Goal: Task Accomplishment & Management: Manage account settings

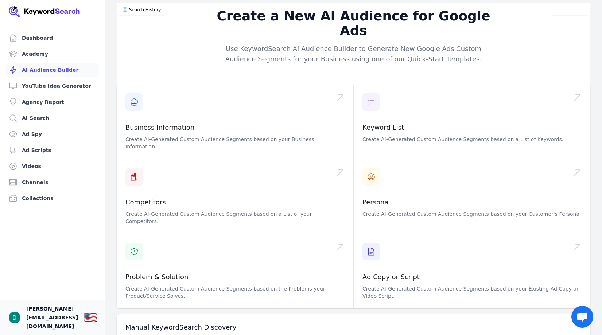
click at [43, 322] on span "[PERSON_NAME][EMAIL_ADDRESS][DOMAIN_NAME]" at bounding box center [52, 318] width 52 height 26
click at [50, 39] on link "Dashboard" at bounding box center [52, 38] width 93 height 15
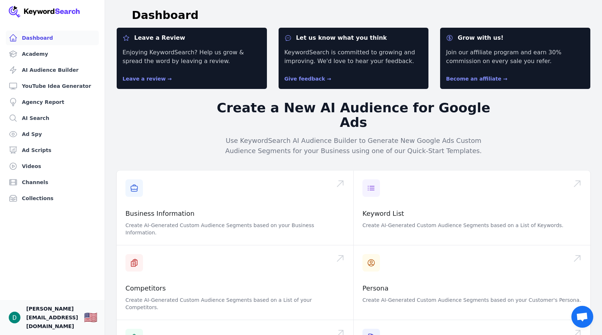
click at [73, 323] on span "[PERSON_NAME][EMAIL_ADDRESS][DOMAIN_NAME]" at bounding box center [52, 318] width 52 height 26
click at [95, 323] on div "🇺🇸" at bounding box center [91, 317] width 14 height 13
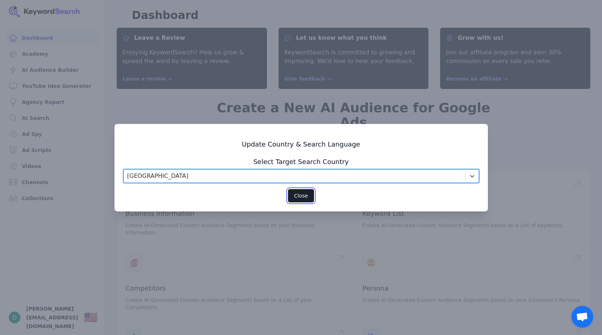
click at [301, 200] on button "Close" at bounding box center [301, 196] width 26 height 14
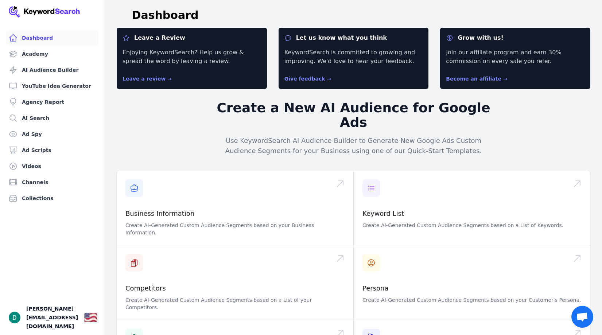
click at [51, 11] on img at bounding box center [45, 12] width 72 height 12
click at [13, 321] on img "Open user button" at bounding box center [15, 318] width 12 height 12
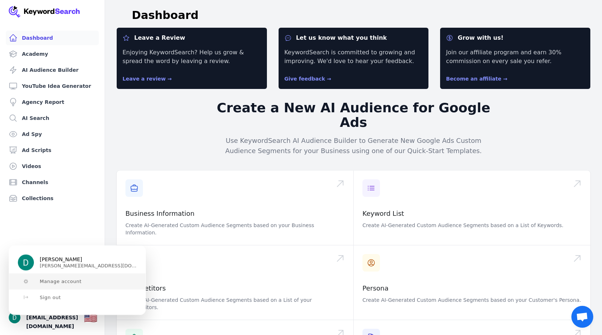
click at [34, 284] on button "Manage account" at bounding box center [77, 282] width 136 height 16
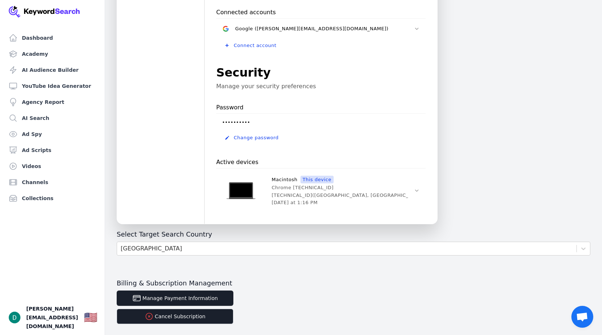
scroll to position [217, 0]
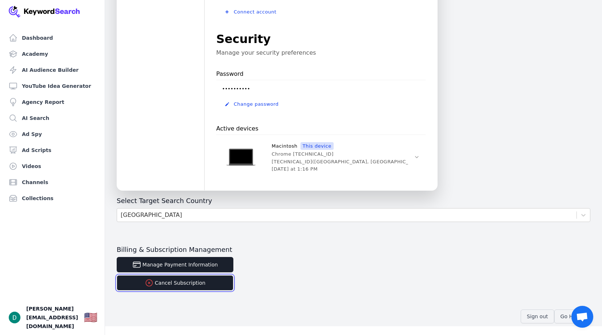
click at [173, 284] on button "Cancel Subscription" at bounding box center [175, 282] width 117 height 15
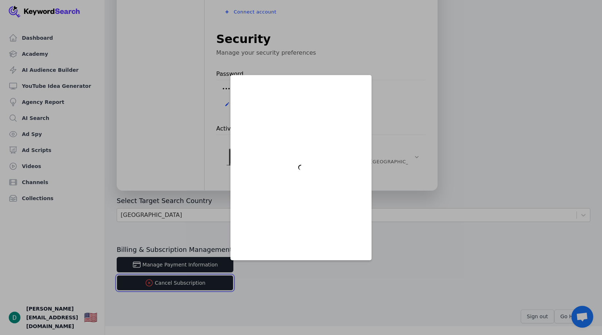
scroll to position [0, 0]
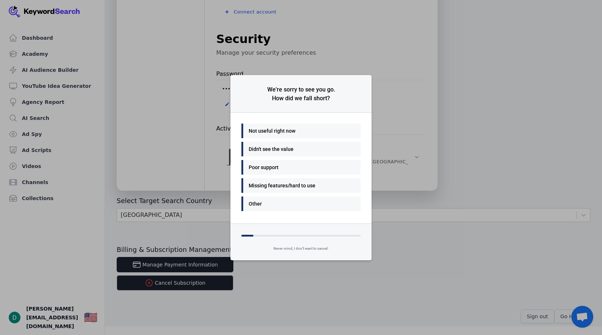
click at [290, 134] on div "Not useful right now" at bounding box center [299, 131] width 101 height 9
click at [277, 148] on div "Good value" at bounding box center [299, 149] width 101 height 9
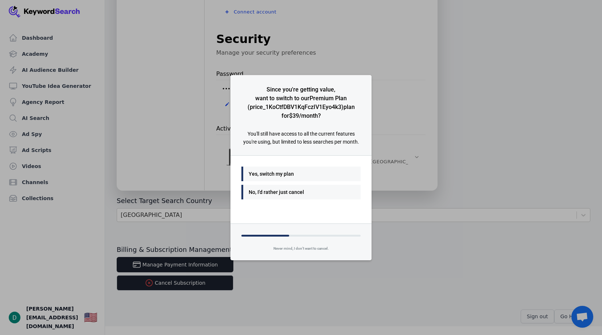
click at [273, 193] on div "No, I'd rather just cancel" at bounding box center [299, 192] width 101 height 9
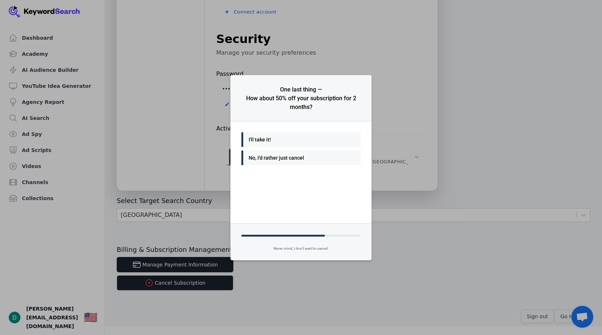
click at [267, 158] on div "No, I'd rather just cancel" at bounding box center [299, 158] width 101 height 9
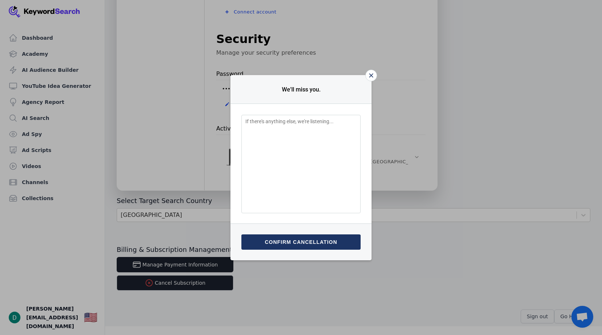
click at [267, 157] on textarea "Feedback Input" at bounding box center [301, 164] width 119 height 99
click at [290, 242] on button "Confirm cancellation" at bounding box center [301, 242] width 119 height 15
